Goal: Task Accomplishment & Management: Complete application form

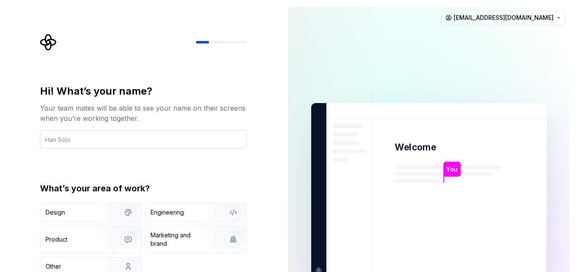
click at [120, 138] on input "text" at bounding box center [143, 139] width 207 height 19
type input "ego"
click at [193, 210] on div "Engineering" at bounding box center [184, 212] width 67 height 8
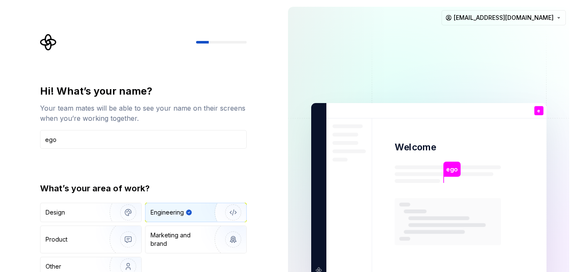
type button "Engineering"
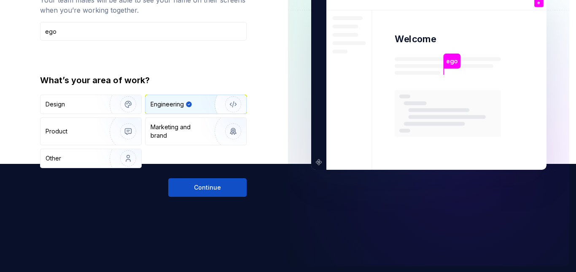
scroll to position [109, 0]
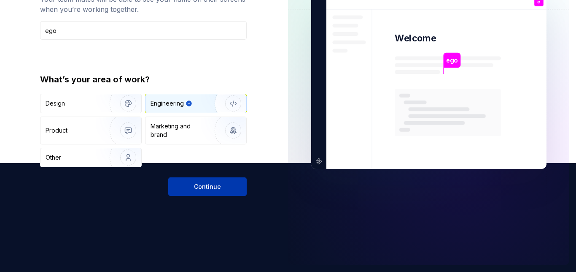
click at [229, 184] on button "Continue" at bounding box center [207, 186] width 78 height 19
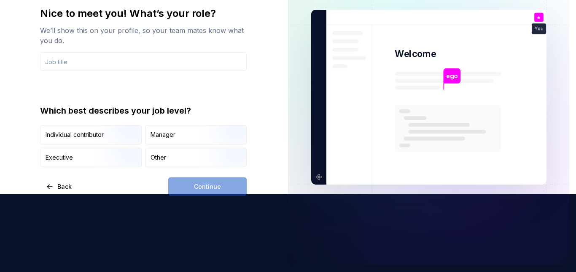
scroll to position [78, 0]
type input "seif"
click at [208, 186] on div "Continue" at bounding box center [207, 186] width 78 height 19
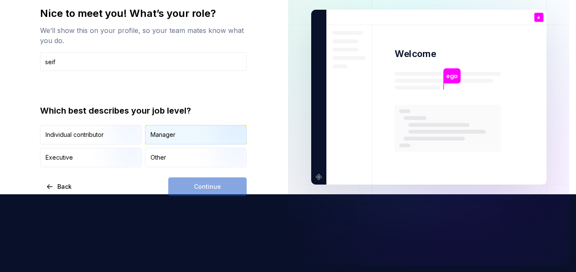
click at [173, 137] on div "Manager" at bounding box center [163, 134] width 25 height 8
click at [210, 186] on span "Continue" at bounding box center [207, 186] width 27 height 8
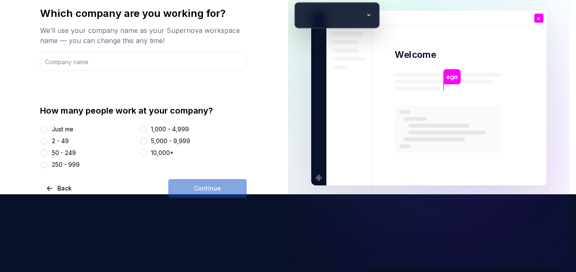
type input "اليكترونيات الجميل"
click at [103, 62] on input "اليكترونيات الجميل" at bounding box center [143, 61] width 207 height 19
click at [70, 128] on div "Just me" at bounding box center [63, 129] width 22 height 8
click at [48, 128] on button "Just me" at bounding box center [44, 129] width 7 height 7
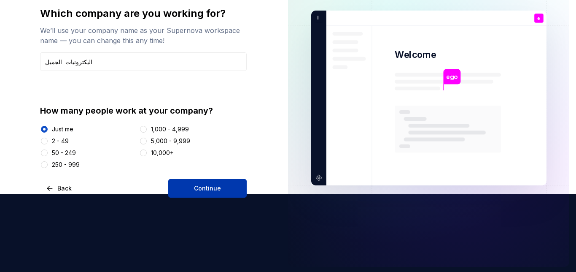
click at [195, 183] on button "Continue" at bounding box center [207, 188] width 78 height 19
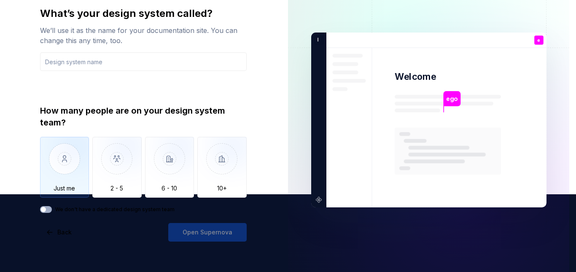
click at [61, 165] on img "button" at bounding box center [64, 165] width 49 height 57
click at [205, 235] on div "Open Supernova" at bounding box center [207, 232] width 78 height 19
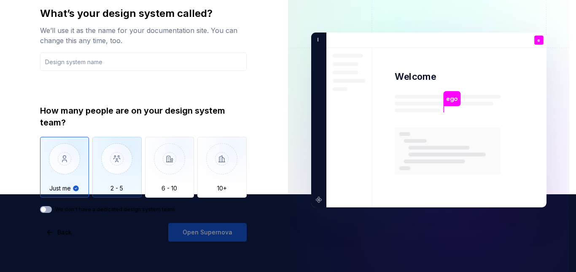
click at [122, 165] on img "button" at bounding box center [116, 165] width 49 height 57
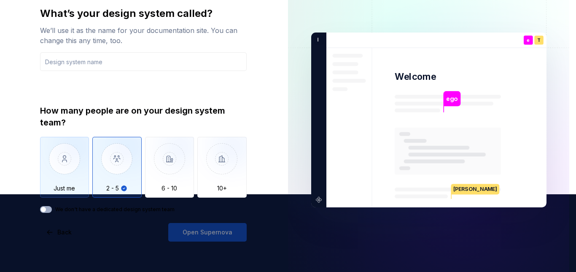
click at [63, 164] on img "button" at bounding box center [64, 165] width 49 height 57
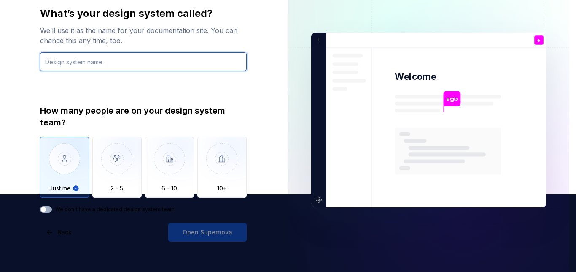
click at [74, 62] on input "text" at bounding box center [143, 61] width 207 height 19
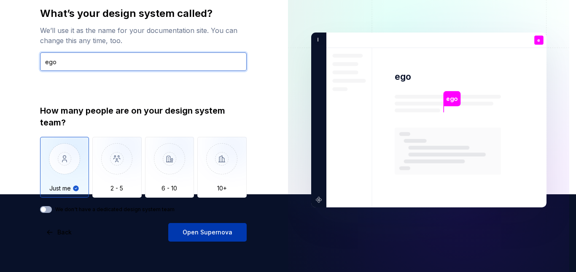
type input "ego"
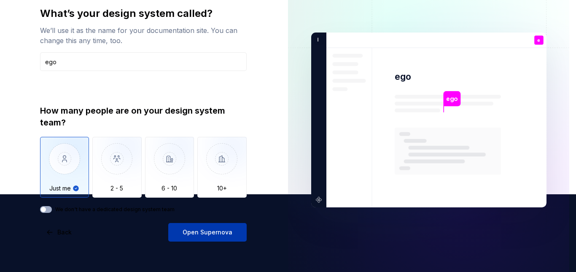
click at [219, 233] on span "Open Supernova" at bounding box center [208, 232] width 50 height 8
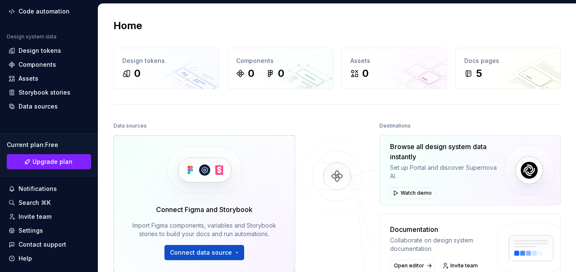
scroll to position [50, 0]
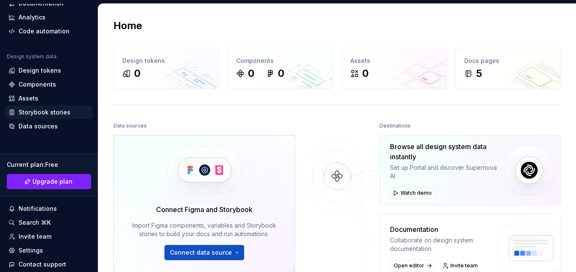
click at [54, 113] on div "Storybook stories" at bounding box center [45, 112] width 52 height 8
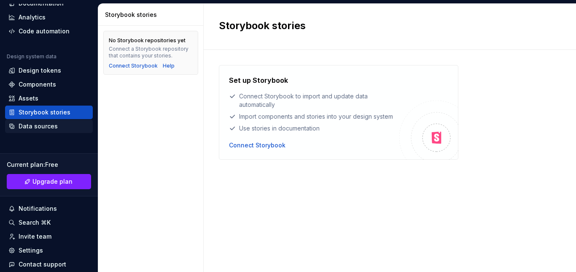
click at [42, 126] on div "Data sources" at bounding box center [38, 126] width 39 height 8
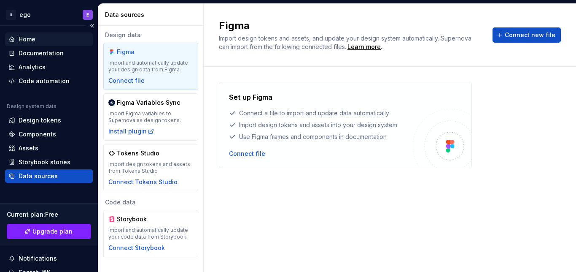
click at [30, 39] on div "Home" at bounding box center [27, 39] width 17 height 8
